Goal: Task Accomplishment & Management: Use online tool/utility

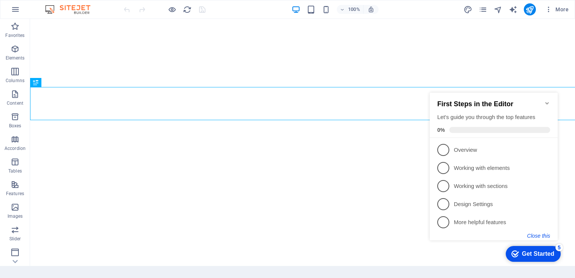
click at [533, 234] on button "Close this" at bounding box center [538, 235] width 23 height 6
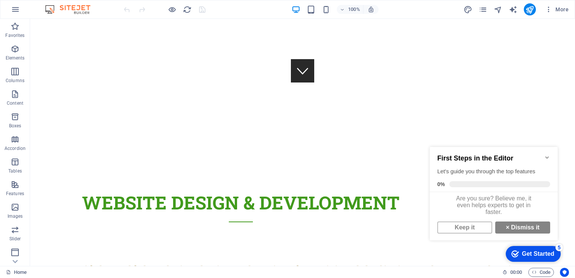
scroll to position [5, 0]
click at [548, 154] on icon "Minimize checklist" at bounding box center [547, 157] width 6 height 6
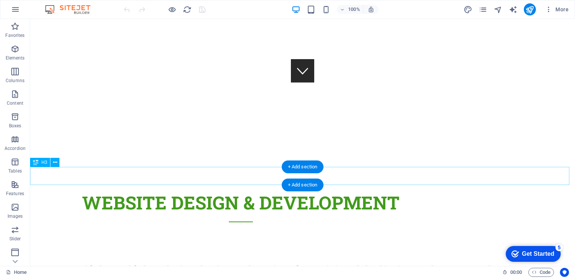
click at [556, 261] on div "Beautiful, soulful website design & hosting for spiritual, holistic, and new ag…" at bounding box center [302, 270] width 545 height 18
click at [548, 261] on div "Beautiful, soulful website design & hosting for spiritual, holistic, and new ag…" at bounding box center [302, 270] width 545 height 18
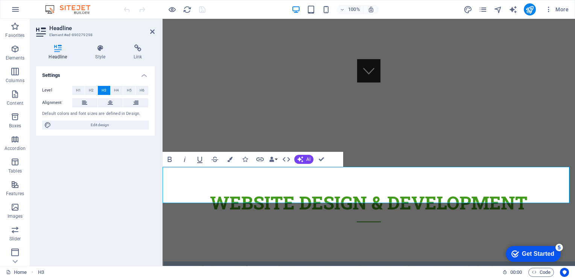
click at [567, 261] on h3 "Beautiful, soulful website design & hosting for spiritual, holistic, and new ag…" at bounding box center [369, 279] width 412 height 36
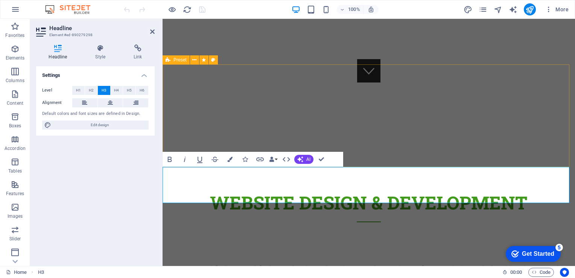
click at [380, 159] on div "Website Design & DevelopMENT" at bounding box center [369, 210] width 412 height 102
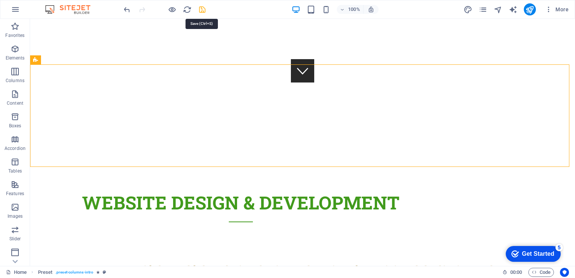
click at [202, 9] on icon "save" at bounding box center [202, 9] width 9 height 9
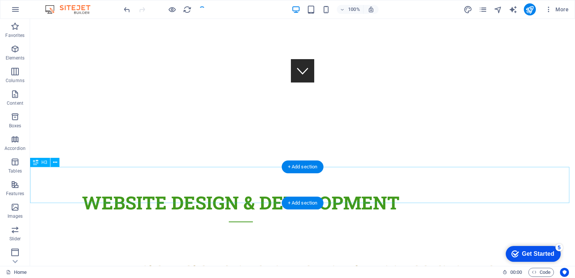
click at [360, 261] on div "Beautiful, soulful website design & hosting for spiritual, holistic, and new ag…" at bounding box center [302, 279] width 545 height 36
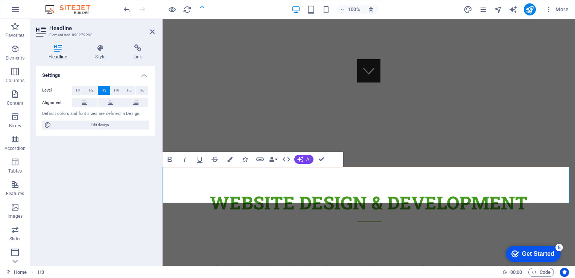
click at [430, 261] on h3 "Beautiful, soulful website design & hosting for spiritual, holistic, and new ag…" at bounding box center [369, 279] width 412 height 36
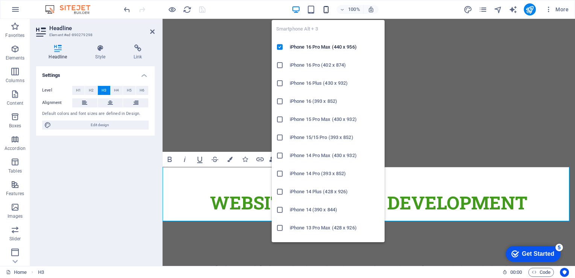
click at [324, 6] on icon "button" at bounding box center [326, 9] width 9 height 9
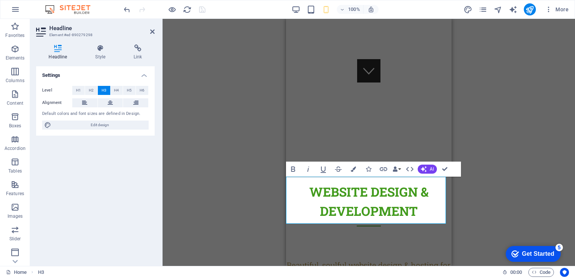
click at [528, 144] on div "Drag here to replace the existing content. Press “Ctrl” if you want to create a…" at bounding box center [369, 142] width 412 height 247
click at [364, 259] on h3 "Beautiful, soulful website design & hosting for spiritual, holistic, and new ag…" at bounding box center [369, 282] width 166 height 47
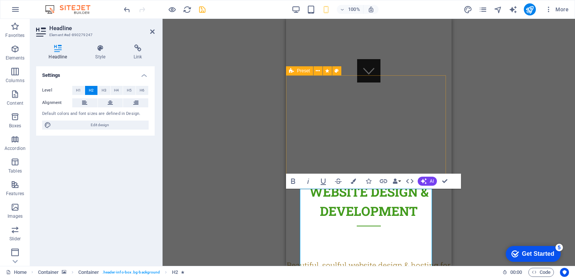
click at [441, 161] on div "Website Design & DevelopMENT" at bounding box center [369, 208] width 166 height 101
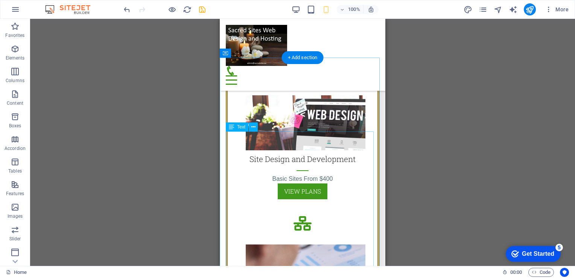
scroll to position [1253, 0]
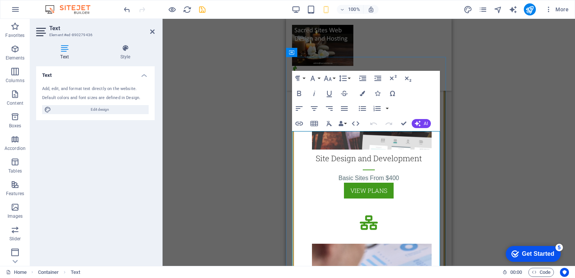
click at [377, 56] on div "Menu Home Design Plans Hosting Plans Management Plans Contact Disclaimer Privacy" at bounding box center [369, 55] width 166 height 72
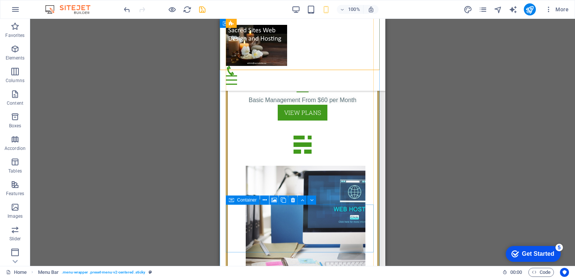
scroll to position [1547, 0]
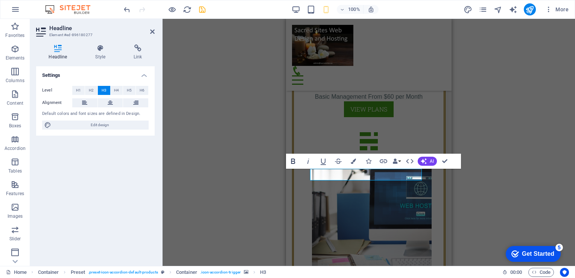
click at [293, 161] on icon "button" at bounding box center [293, 160] width 4 height 5
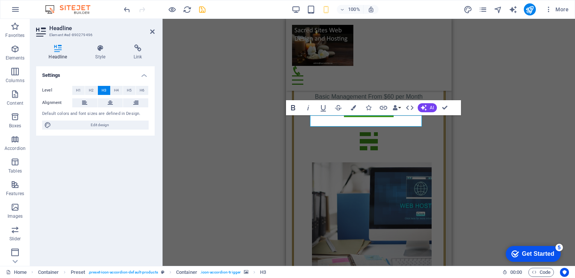
click at [296, 106] on icon "button" at bounding box center [293, 107] width 9 height 9
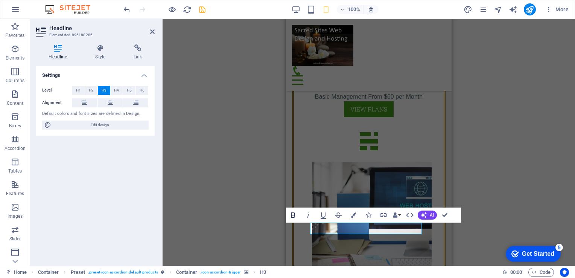
click at [296, 213] on icon "button" at bounding box center [293, 214] width 9 height 9
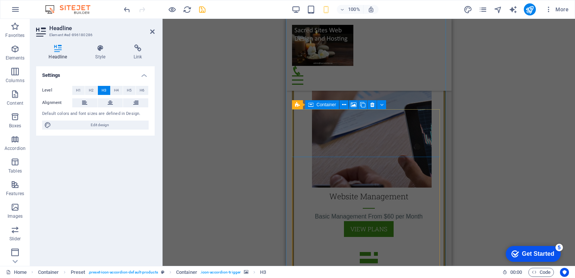
scroll to position [1424, 0]
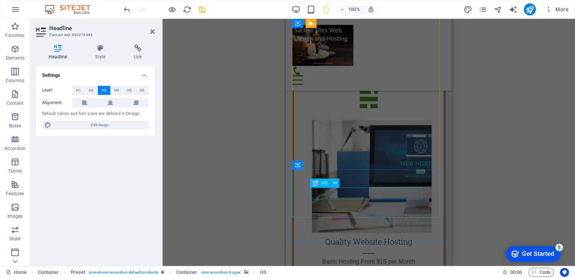
scroll to position [1636, 0]
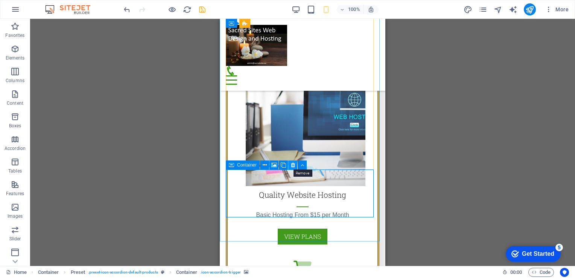
click at [294, 165] on icon at bounding box center [293, 165] width 4 height 8
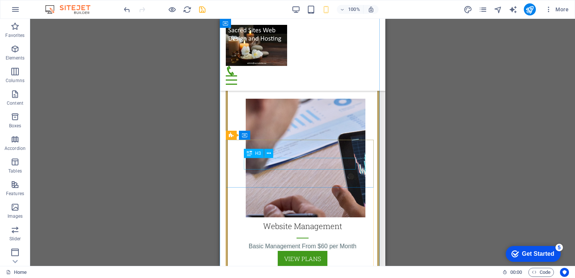
scroll to position [1397, 0]
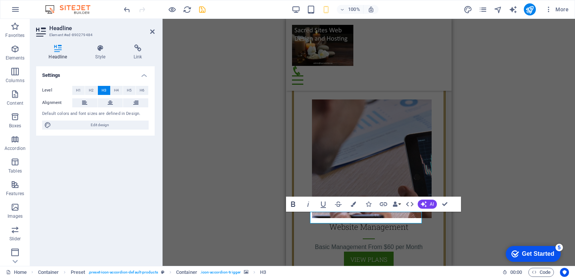
click at [293, 203] on icon "button" at bounding box center [293, 203] width 9 height 9
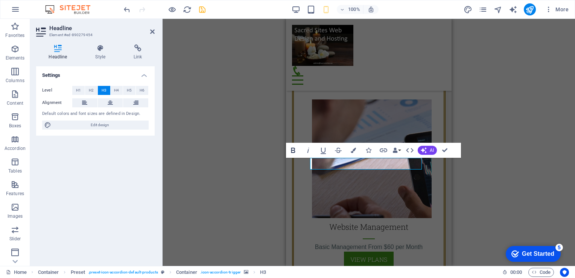
click at [291, 149] on icon "button" at bounding box center [293, 150] width 9 height 9
click at [507, 177] on div "H2 Banner Container Banner Menu Bar Menu Container H2 Preset Container Spacer C…" at bounding box center [369, 142] width 412 height 247
click at [355, 151] on icon "button" at bounding box center [353, 149] width 5 height 5
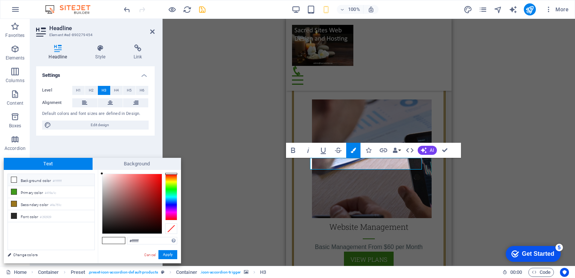
click at [14, 178] on icon at bounding box center [13, 179] width 5 height 5
click at [164, 254] on button "Apply" at bounding box center [167, 254] width 19 height 9
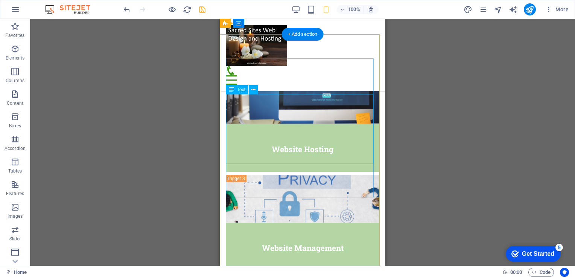
scroll to position [2552, 0]
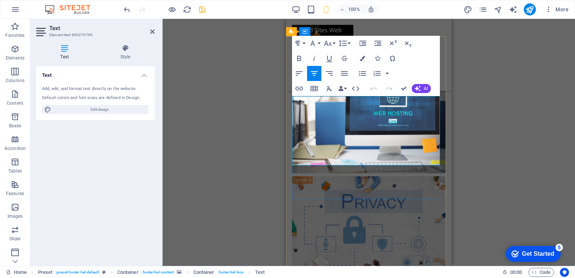
drag, startPoint x: 357, startPoint y: 159, endPoint x: 320, endPoint y: 156, distance: 37.7
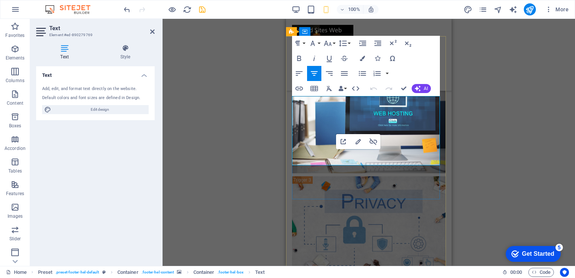
drag, startPoint x: 374, startPoint y: 162, endPoint x: 341, endPoint y: 158, distance: 33.3
click at [372, 141] on icon "button" at bounding box center [373, 141] width 8 height 7
drag, startPoint x: 404, startPoint y: 161, endPoint x: 379, endPoint y: 159, distance: 25.3
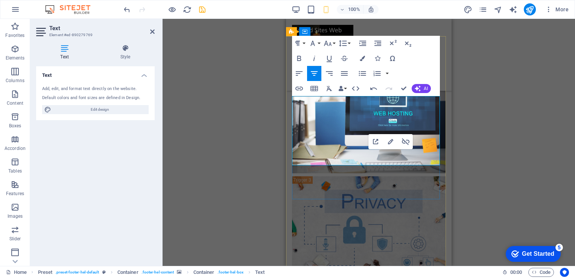
drag, startPoint x: 391, startPoint y: 161, endPoint x: 347, endPoint y: 121, distance: 59.6
drag, startPoint x: 401, startPoint y: 160, endPoint x: 378, endPoint y: 161, distance: 23.7
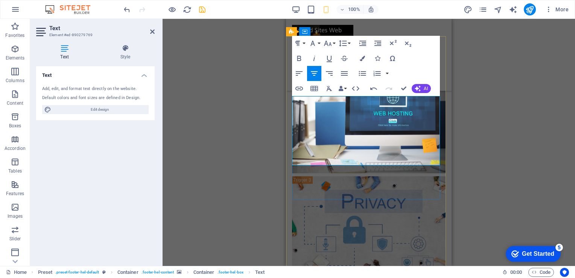
drag, startPoint x: 105, startPoint y: 139, endPoint x: 125, endPoint y: 51, distance: 90.3
click at [125, 51] on icon at bounding box center [125, 48] width 59 height 8
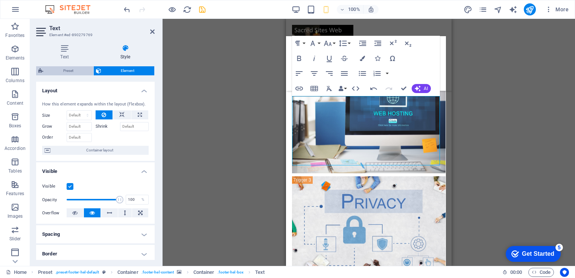
click at [69, 70] on span "Preset" at bounding box center [69, 70] width 46 height 9
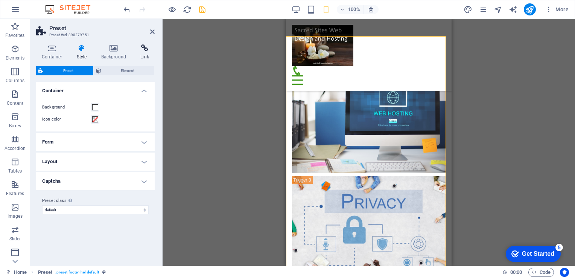
click at [143, 50] on icon at bounding box center [145, 48] width 20 height 8
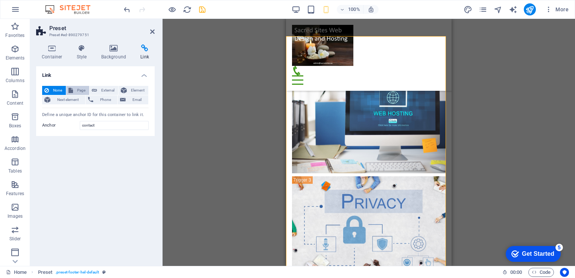
click at [76, 88] on span "Page" at bounding box center [81, 90] width 12 height 9
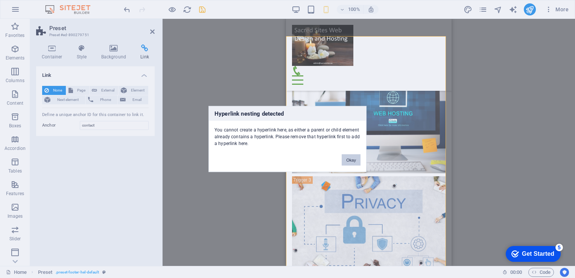
click at [346, 159] on button "Okay" at bounding box center [351, 159] width 19 height 11
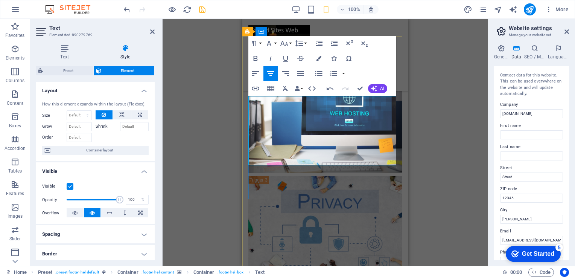
drag, startPoint x: 516, startPoint y: 198, endPoint x: 474, endPoint y: 196, distance: 41.8
click at [474, 196] on div "Home Favorites Elements Columns Content Boxes Accordion Tables Features Images …" at bounding box center [287, 142] width 575 height 247
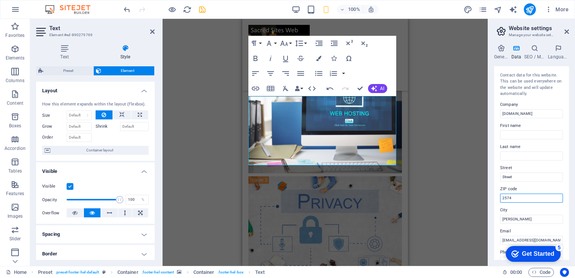
type input "2574"
click at [530, 204] on div "Contact data for this website. This can be used everywhere on the website and w…" at bounding box center [531, 162] width 75 height 193
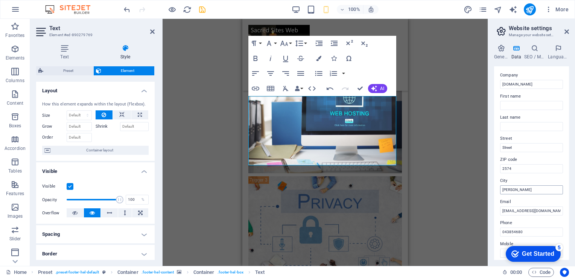
scroll to position [27, 0]
click at [202, 11] on icon "save" at bounding box center [202, 9] width 9 height 9
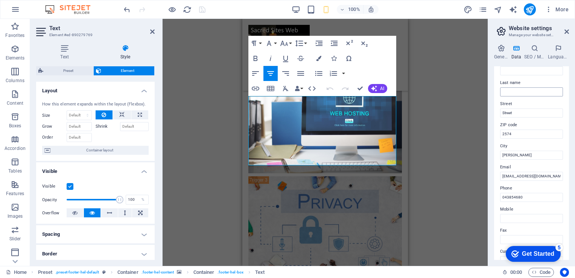
scroll to position [74, 0]
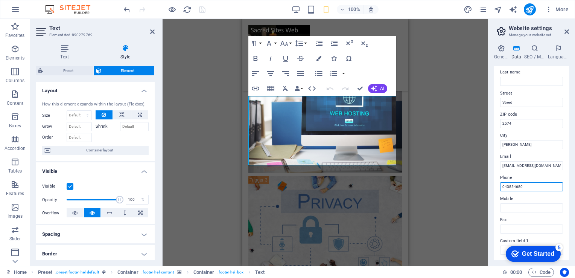
click at [525, 184] on input "043854680" at bounding box center [531, 186] width 63 height 9
type input "0438546800"
type input "[PERSON_NAME]"
type input "Niightscales"
click at [460, 182] on div "Drag here to replace the existing content. Press “Ctrl” if you want to create a…" at bounding box center [325, 142] width 325 height 247
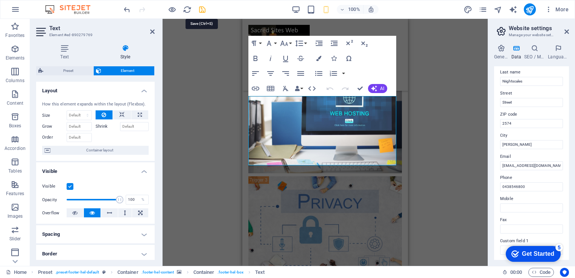
click at [200, 8] on icon "save" at bounding box center [202, 9] width 9 height 9
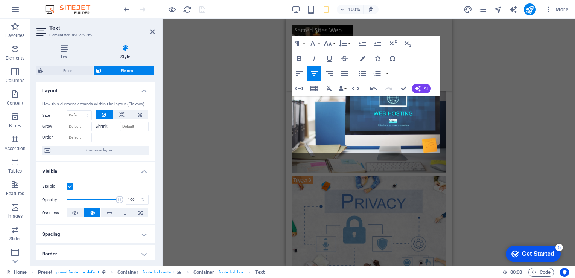
click at [256, 125] on div "Drag here to replace the existing content. Press “Ctrl” if you want to create a…" at bounding box center [369, 142] width 412 height 247
click at [476, 71] on div "Drag here to replace the existing content. Press “Ctrl” if you want to create a…" at bounding box center [369, 142] width 412 height 247
click div
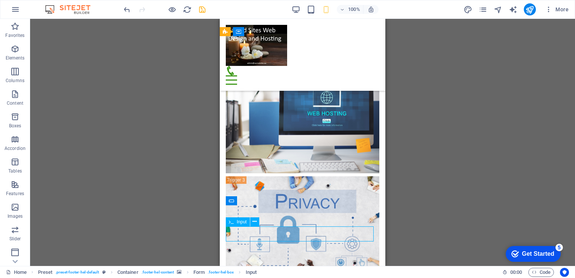
click div
click at [203, 10] on icon "save" at bounding box center [202, 9] width 9 height 9
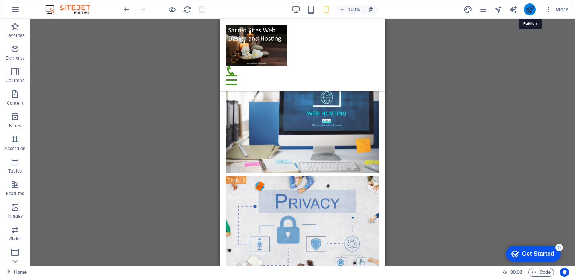
click at [530, 10] on icon "publish" at bounding box center [529, 9] width 9 height 9
